Goal: Find specific page/section: Find specific page/section

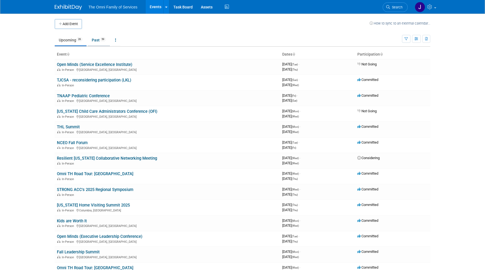
click at [94, 41] on link "Past 59" at bounding box center [99, 40] width 22 height 10
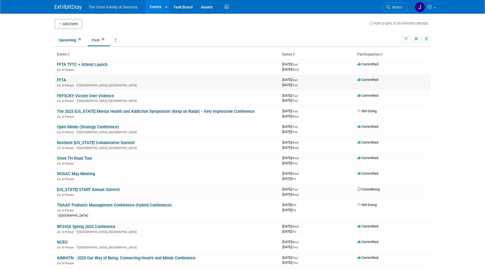
click at [61, 79] on link "FFTA" at bounding box center [61, 80] width 9 height 5
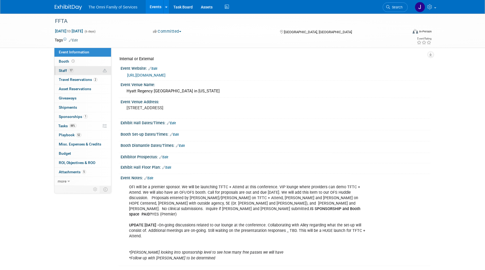
click at [64, 72] on span "Staff 17" at bounding box center [66, 70] width 15 height 4
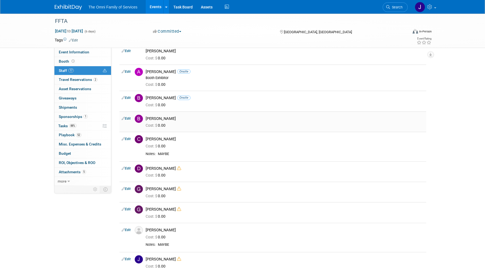
scroll to position [47, 0]
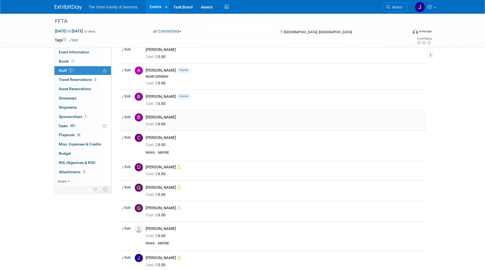
drag, startPoint x: 178, startPoint y: 117, endPoint x: 161, endPoint y: 117, distance: 17.7
click at [161, 117] on div "Bridget Kucharski" at bounding box center [285, 117] width 278 height 5
copy div "Kucharski"
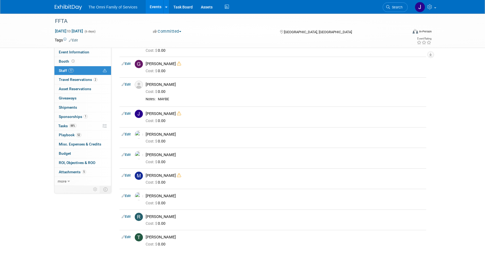
scroll to position [192, 0]
drag, startPoint x: 184, startPoint y: 133, endPoint x: 145, endPoint y: 135, distance: 38.7
click at [145, 135] on div "Keonte Jenkins-Davis" at bounding box center [285, 133] width 287 height 7
click at [161, 155] on div "Michelle Wingate" at bounding box center [285, 153] width 278 height 5
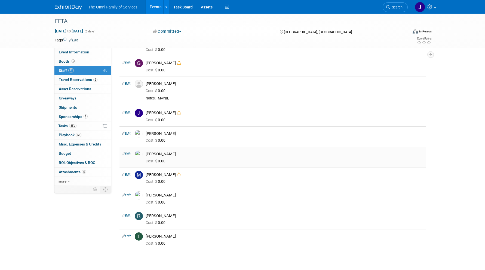
click at [161, 155] on div "Michelle Wingate" at bounding box center [285, 153] width 278 height 5
copy td "Michelle Wingate"
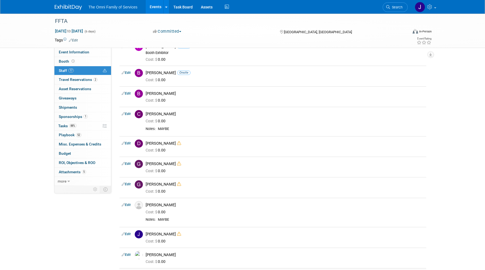
scroll to position [70, 0]
click at [177, 93] on div "Bridget Kucharski" at bounding box center [285, 94] width 278 height 5
drag, startPoint x: 160, startPoint y: 94, endPoint x: 180, endPoint y: 94, distance: 20.2
click at [180, 94] on div "Bridget Kucharski" at bounding box center [285, 94] width 278 height 5
copy div "Kucharski"
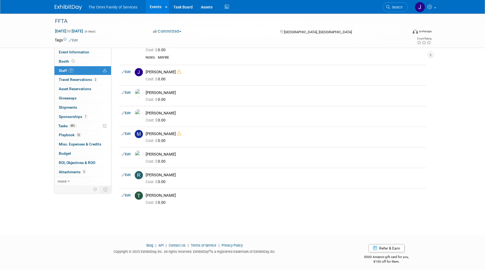
scroll to position [236, 0]
